Goal: Contribute content: Contribute content

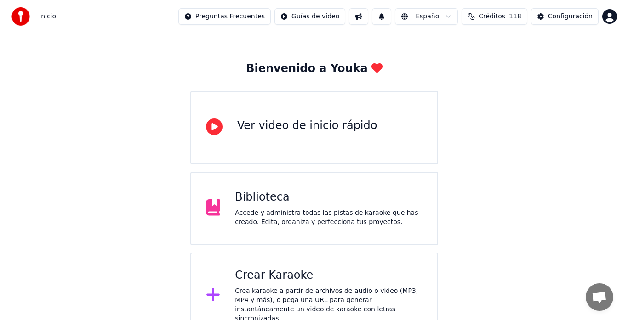
scroll to position [36, 0]
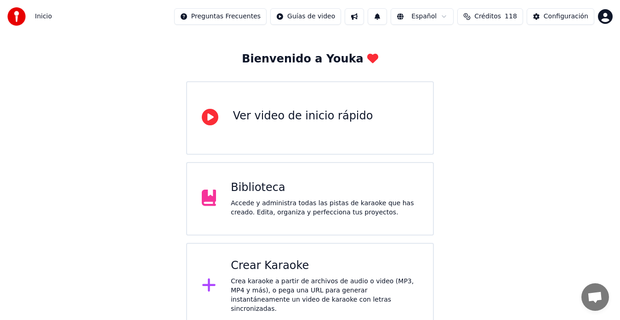
click at [279, 271] on div "Crear Karaoke" at bounding box center [325, 266] width 188 height 15
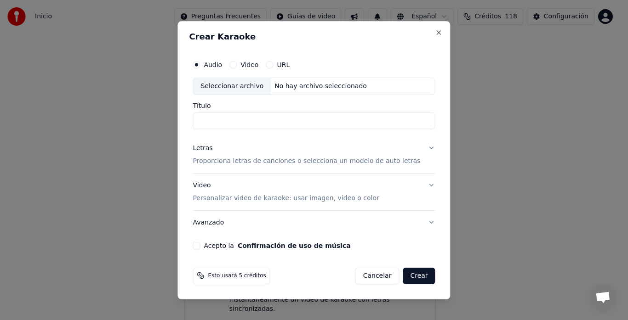
click at [243, 90] on div "Seleccionar archivo" at bounding box center [232, 86] width 78 height 17
type input "**********"
click at [210, 149] on div "Letras" at bounding box center [203, 148] width 20 height 9
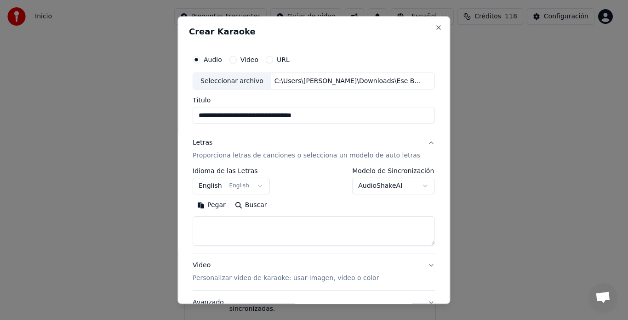
click at [223, 184] on button "English English" at bounding box center [231, 186] width 77 height 17
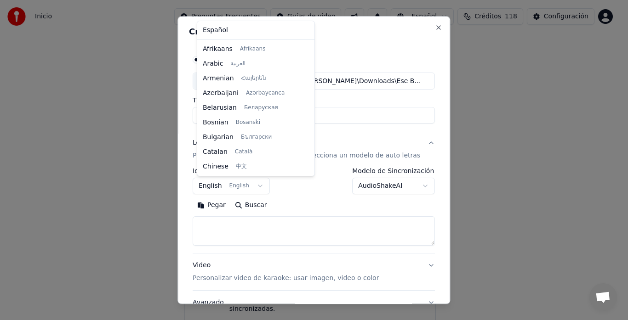
scroll to position [74, 0]
select select "**"
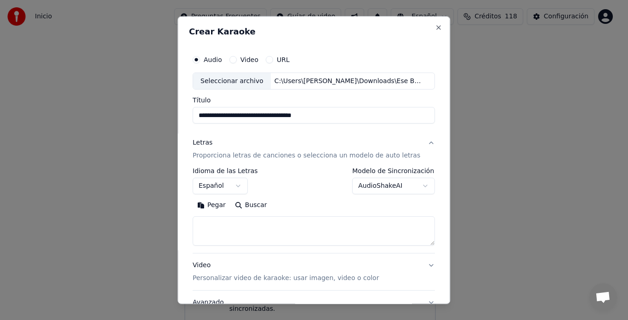
click at [210, 205] on button "Pegar" at bounding box center [212, 206] width 38 height 15
click at [303, 205] on button "Expandir" at bounding box center [302, 206] width 48 height 15
type textarea "**********"
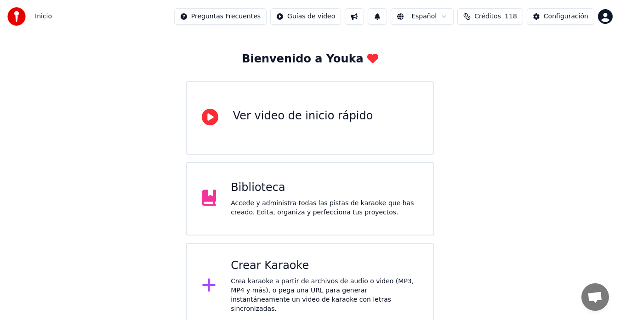
click at [120, 103] on div "Bienvenido a Youka Ver video de inicio rápido Biblioteca Accede y administra to…" at bounding box center [310, 163] width 620 height 333
click at [329, 264] on div "Crear Karaoke" at bounding box center [325, 266] width 188 height 15
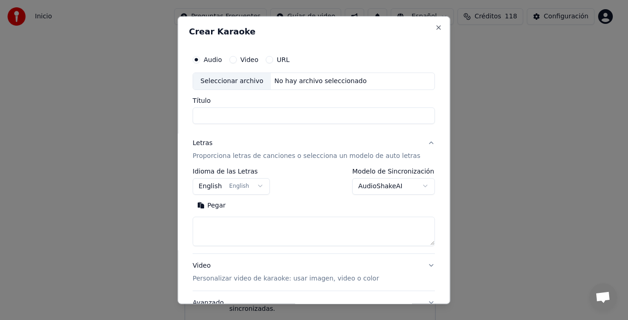
click at [210, 80] on div "Seleccionar archivo" at bounding box center [232, 81] width 78 height 17
type input "**********"
click at [217, 188] on button "English English" at bounding box center [231, 186] width 77 height 17
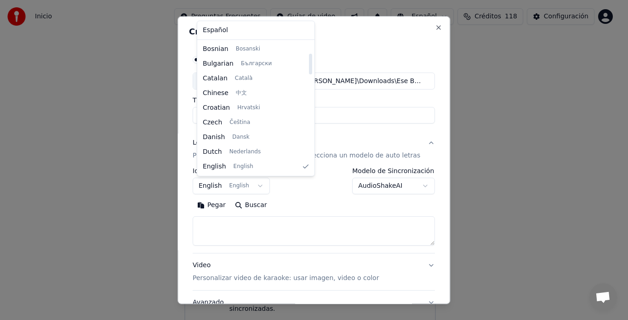
select select "**"
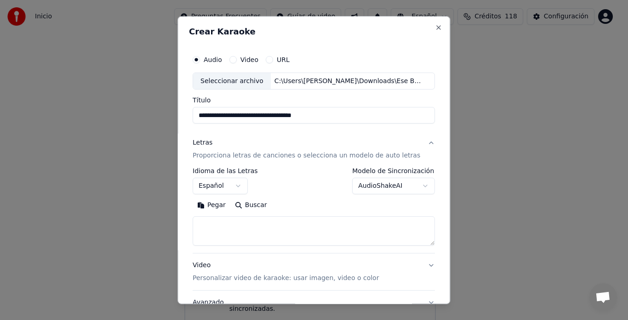
click at [220, 205] on button "Pegar" at bounding box center [212, 206] width 38 height 15
click at [298, 203] on button "Expandir" at bounding box center [302, 206] width 48 height 15
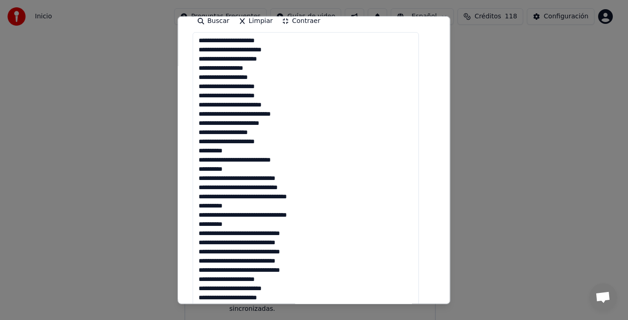
scroll to position [171, 0]
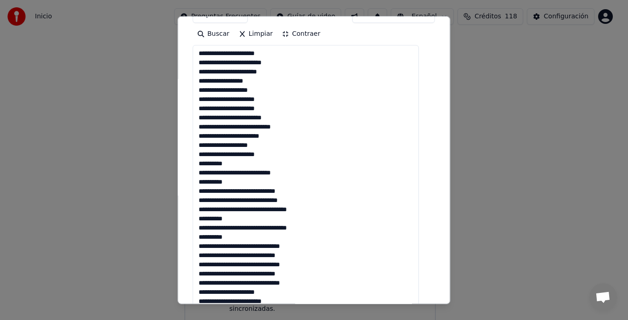
click at [287, 104] on textarea at bounding box center [306, 316] width 226 height 540
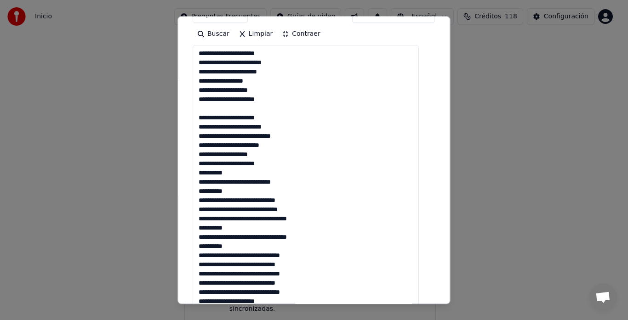
click at [285, 164] on textarea at bounding box center [306, 316] width 226 height 540
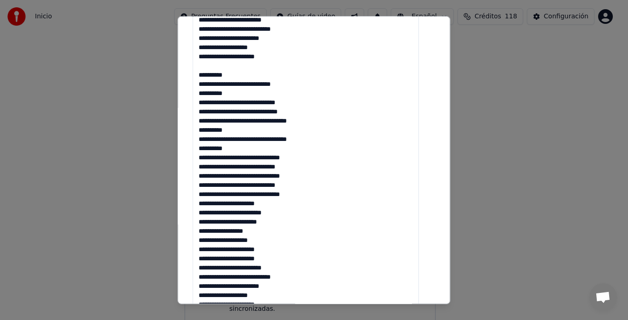
scroll to position [263, 0]
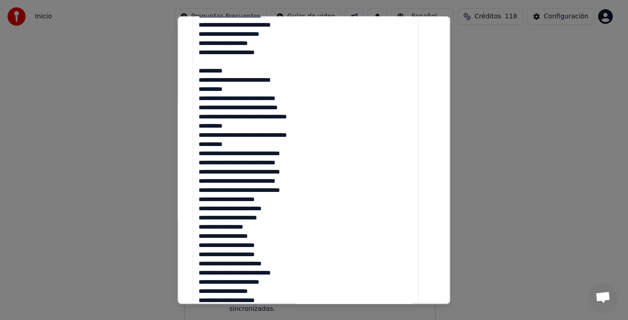
click at [314, 191] on textarea at bounding box center [306, 224] width 226 height 540
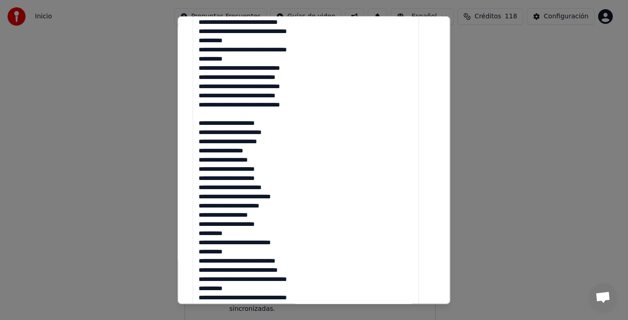
scroll to position [355, 0]
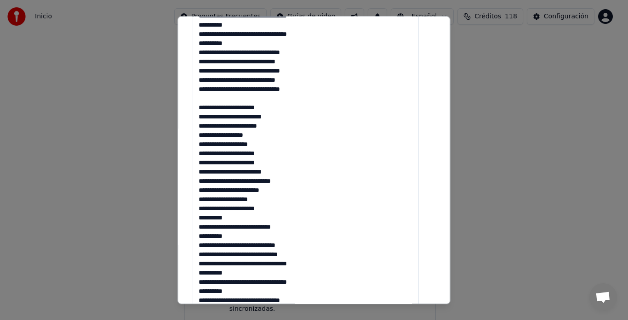
click at [286, 157] on textarea at bounding box center [306, 132] width 226 height 540
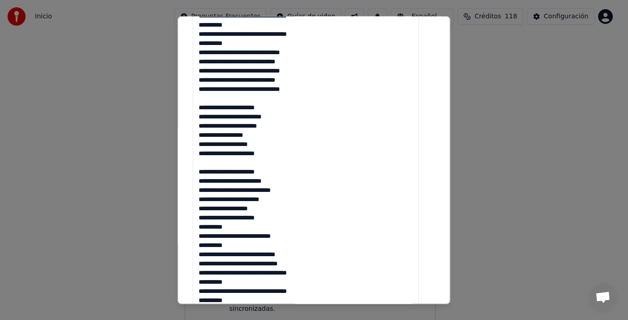
click at [285, 218] on textarea at bounding box center [306, 132] width 226 height 540
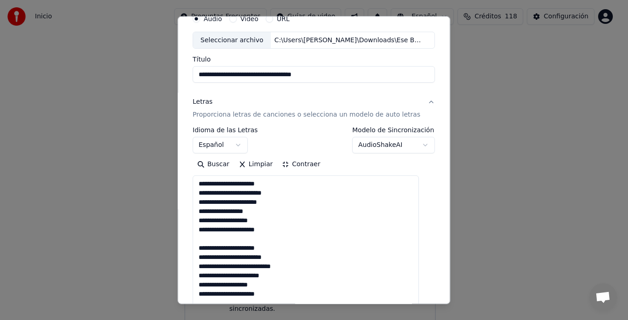
scroll to position [0, 0]
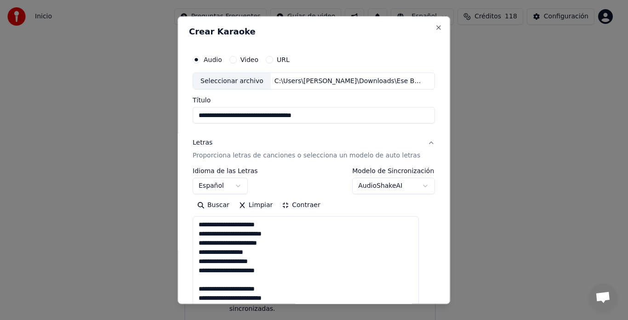
type textarea "**********"
click at [295, 205] on button "Contraer" at bounding box center [301, 206] width 47 height 15
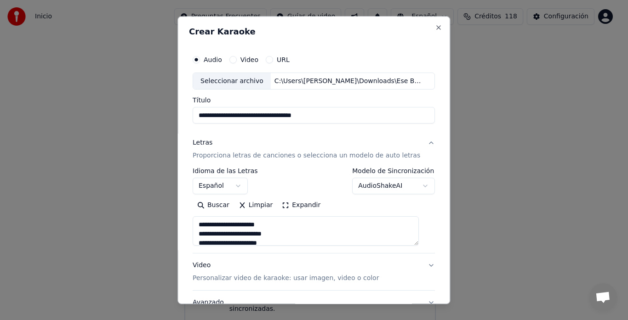
scroll to position [75, 0]
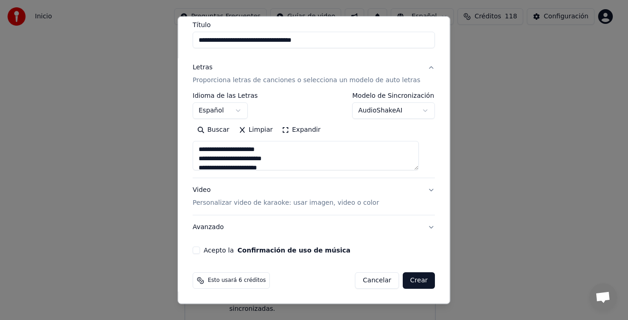
click at [199, 252] on button "Acepto la Confirmación de uso de música" at bounding box center [196, 250] width 7 height 7
click at [411, 284] on button "Crear" at bounding box center [419, 281] width 32 height 17
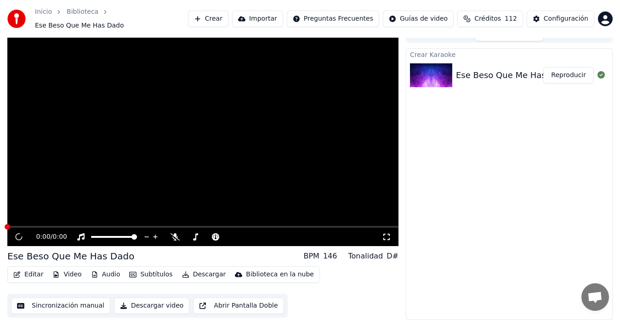
scroll to position [7, 0]
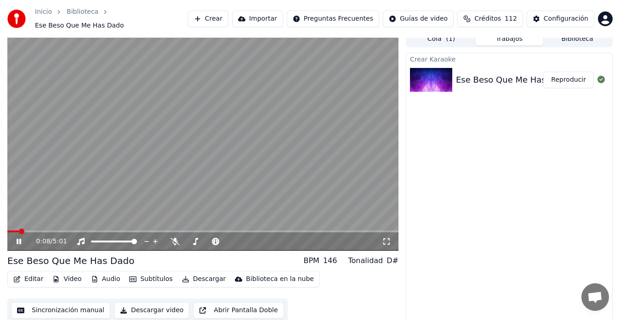
click at [18, 239] on icon at bounding box center [19, 242] width 5 height 6
click at [32, 275] on button "Editar" at bounding box center [28, 279] width 37 height 13
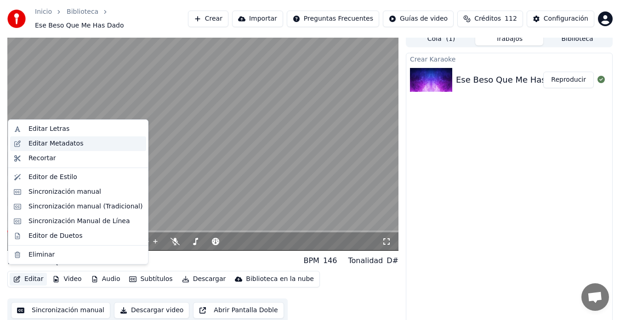
click at [57, 144] on div "Editar Metadatos" at bounding box center [55, 143] width 55 height 9
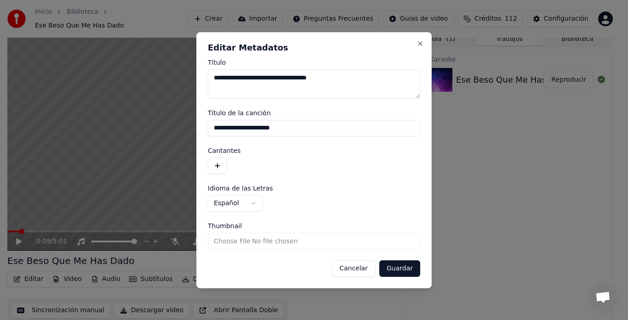
click at [216, 165] on button "button" at bounding box center [217, 166] width 19 height 17
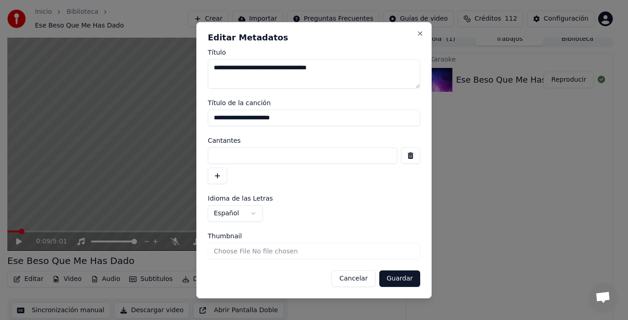
click at [231, 162] on input at bounding box center [302, 156] width 189 height 17
type input "********"
click at [394, 281] on button "Guardar" at bounding box center [399, 279] width 41 height 17
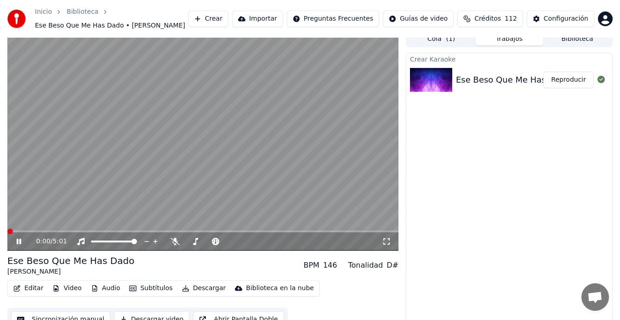
click at [7, 231] on span at bounding box center [7, 232] width 0 height 2
click at [272, 239] on span at bounding box center [269, 242] width 6 height 6
click at [366, 123] on video at bounding box center [202, 141] width 391 height 220
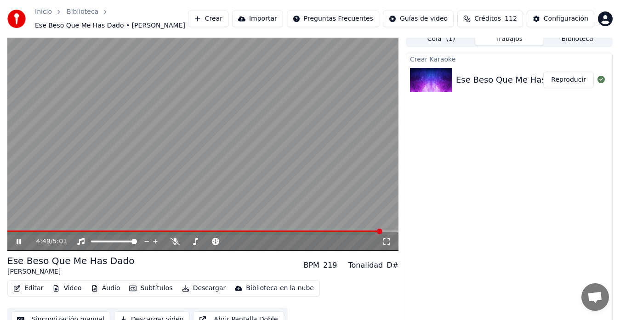
click at [208, 169] on video at bounding box center [202, 141] width 391 height 220
click at [204, 285] on button "Descargar" at bounding box center [203, 288] width 51 height 13
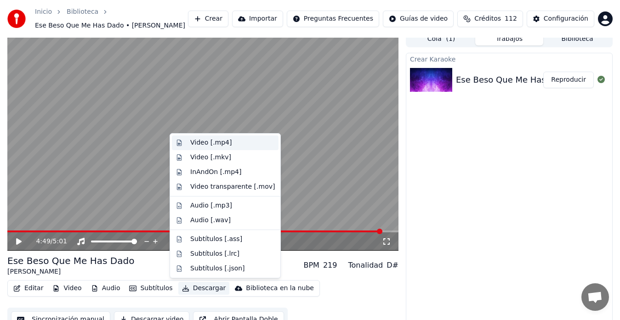
click at [206, 146] on div "Video [.mp4]" at bounding box center [210, 142] width 41 height 9
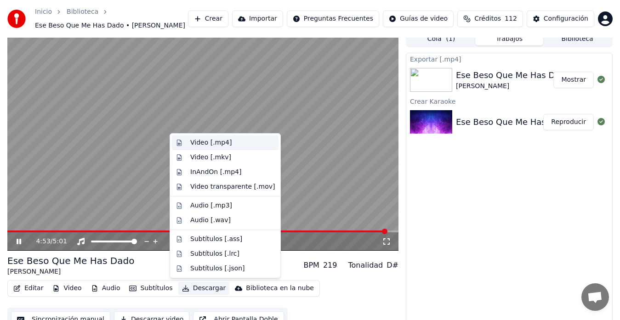
click at [209, 144] on div "Video [.mp4]" at bounding box center [210, 142] width 41 height 9
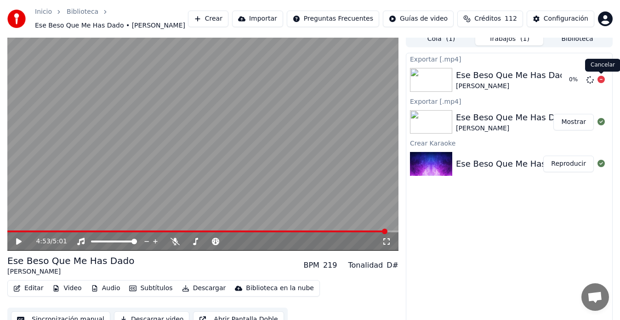
click at [602, 83] on icon at bounding box center [601, 79] width 7 height 7
click at [581, 123] on button "Mostrar" at bounding box center [573, 122] width 40 height 17
